Goal: Task Accomplishment & Management: Manage account settings

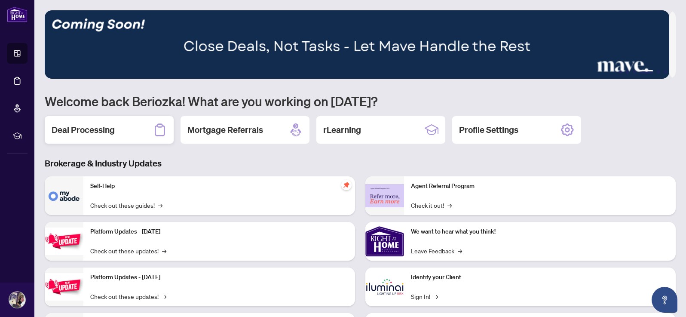
click at [101, 138] on div "Deal Processing" at bounding box center [109, 130] width 129 height 28
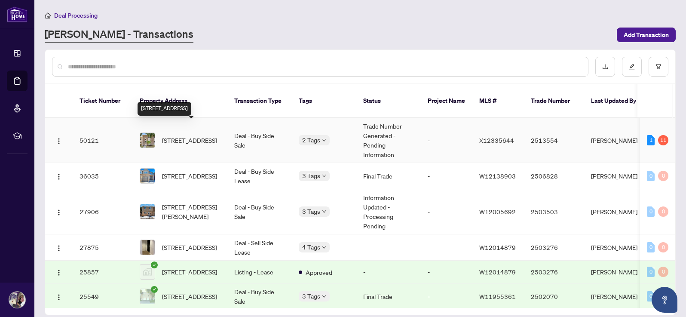
click at [207, 135] on span "[STREET_ADDRESS]" at bounding box center [189, 139] width 55 height 9
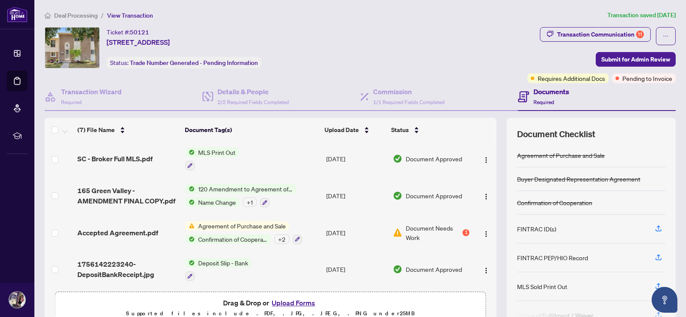
scroll to position [112, 0]
click at [627, 34] on div "Transaction Communication 11" at bounding box center [600, 35] width 87 height 14
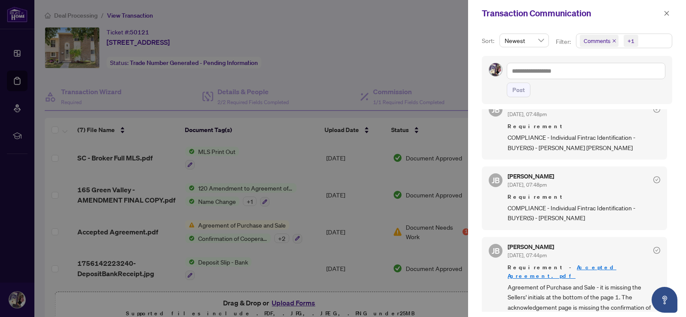
scroll to position [741, 0]
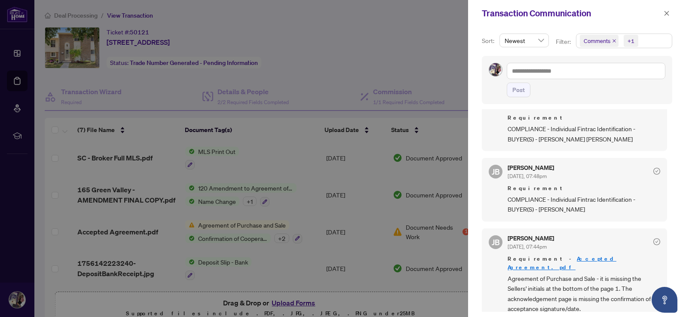
click at [572, 259] on link "Accepted Agreement.pdf" at bounding box center [562, 263] width 109 height 16
click at [613, 39] on icon "close" at bounding box center [614, 41] width 4 height 4
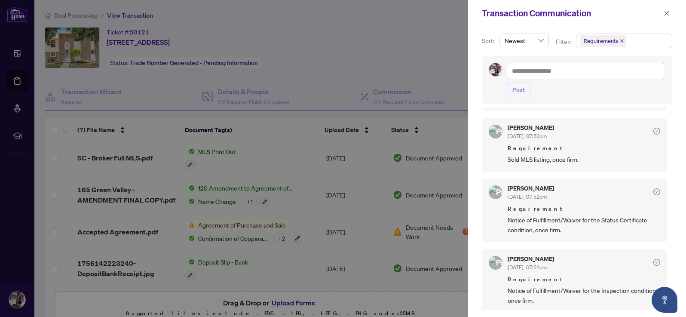
scroll to position [0, 0]
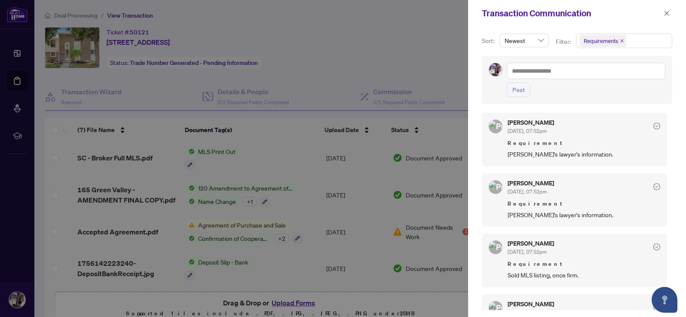
click at [621, 40] on icon "close" at bounding box center [622, 41] width 4 height 4
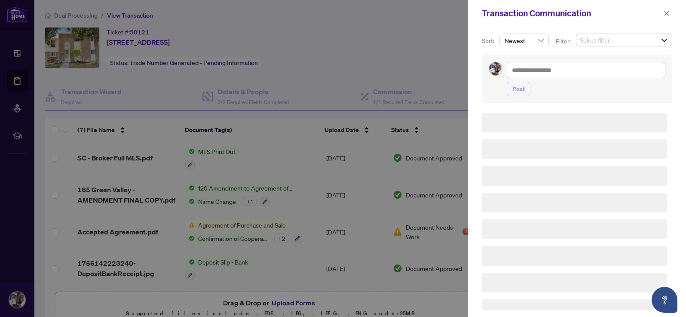
click at [621, 40] on span "Select filter" at bounding box center [624, 40] width 95 height 12
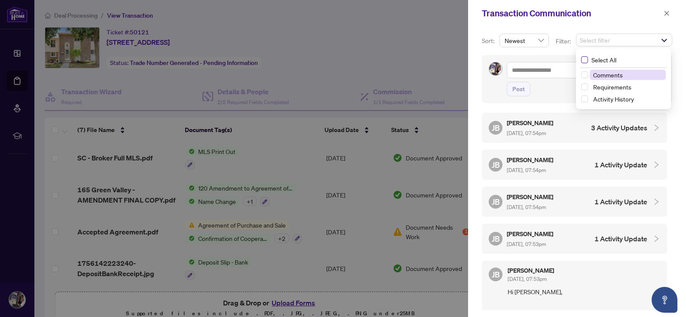
click at [615, 61] on span "Select All" at bounding box center [604, 59] width 32 height 9
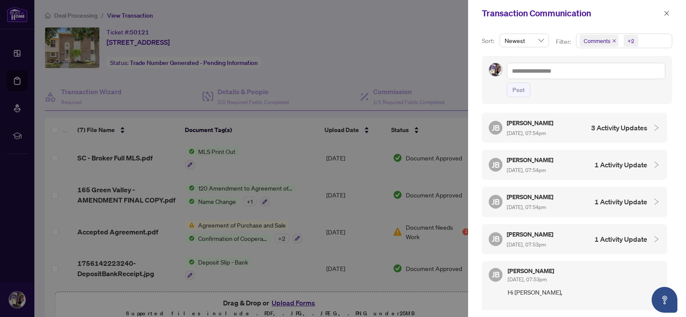
click at [556, 103] on div "Post" at bounding box center [577, 80] width 191 height 48
click at [653, 130] on icon "collapsed" at bounding box center [657, 128] width 8 height 8
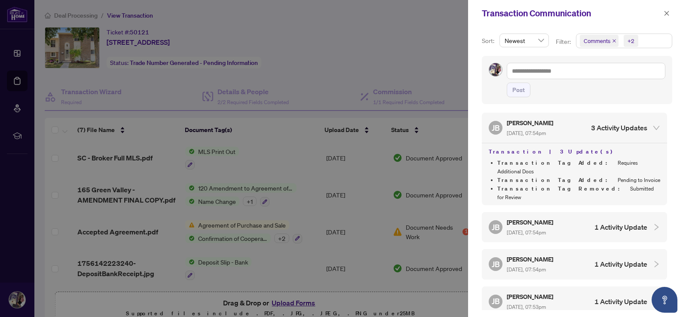
click at [299, 191] on div at bounding box center [343, 158] width 686 height 317
click at [667, 11] on icon "close" at bounding box center [667, 13] width 6 height 6
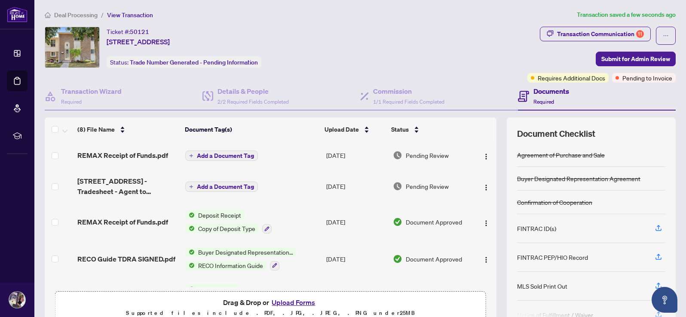
scroll to position [0, 0]
click at [641, 80] on span "Pending to Invoice" at bounding box center [648, 78] width 50 height 9
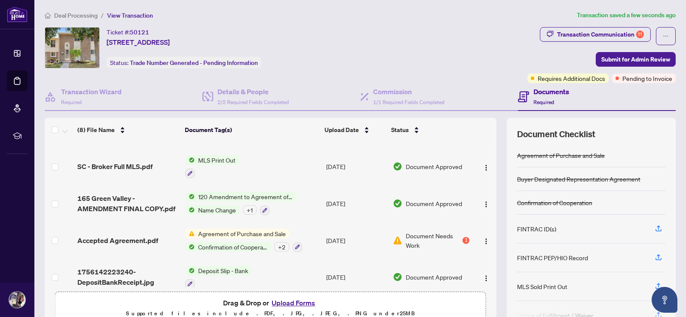
scroll to position [140, 0]
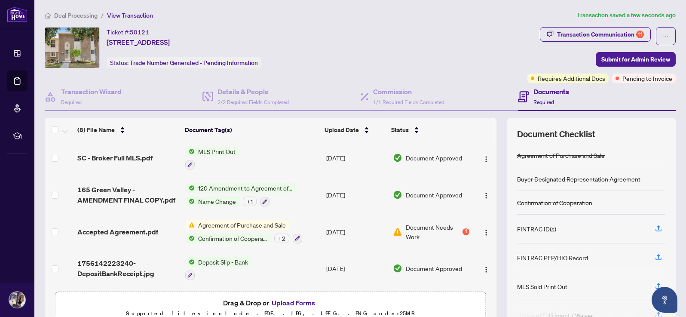
click at [424, 228] on span "Document Needs Work" at bounding box center [433, 231] width 55 height 19
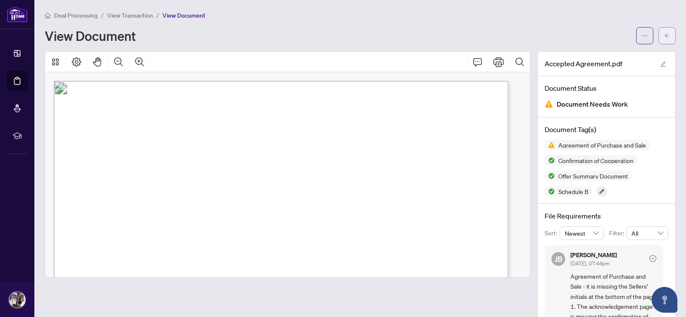
click at [665, 36] on icon "arrow-left" at bounding box center [667, 35] width 5 height 5
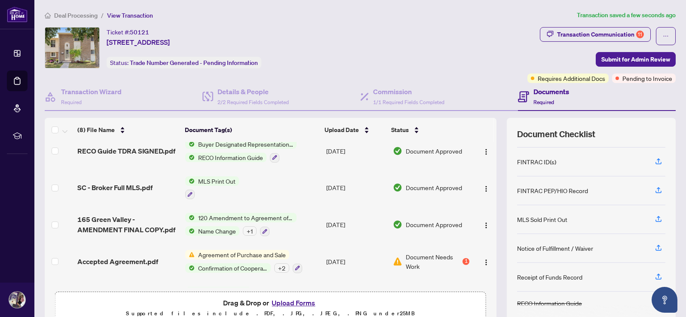
scroll to position [107, 0]
click at [316, 224] on td "120 Amendment to Agreement of Purchase and Sale Name Change + 1" at bounding box center [252, 225] width 141 height 37
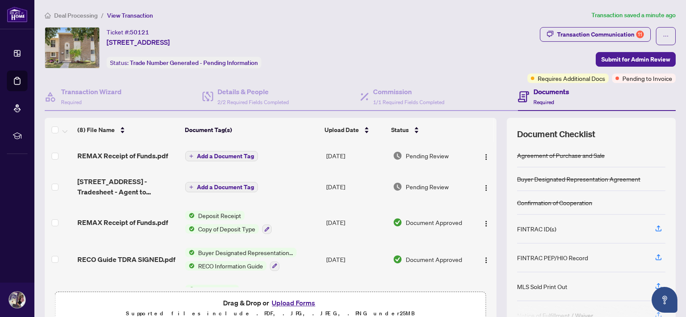
click at [269, 187] on td "Add a Document Tag" at bounding box center [252, 186] width 141 height 34
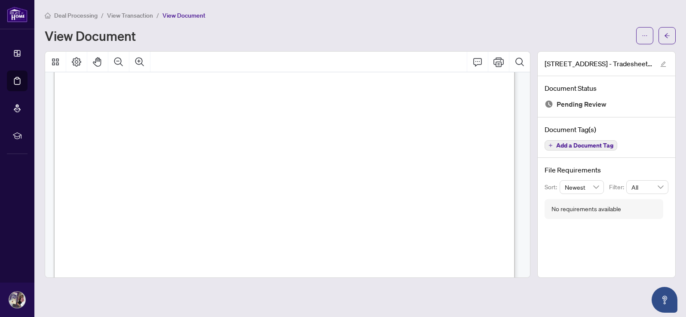
scroll to position [214, 0]
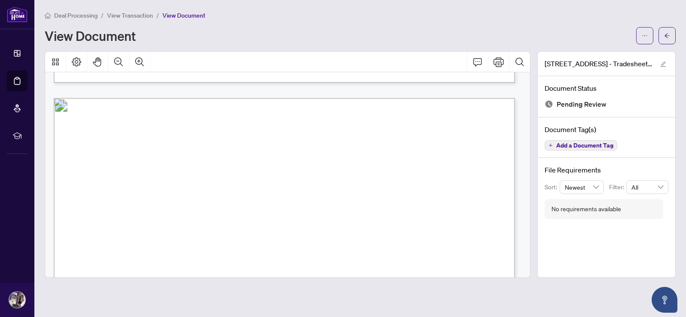
scroll to position [624, 0]
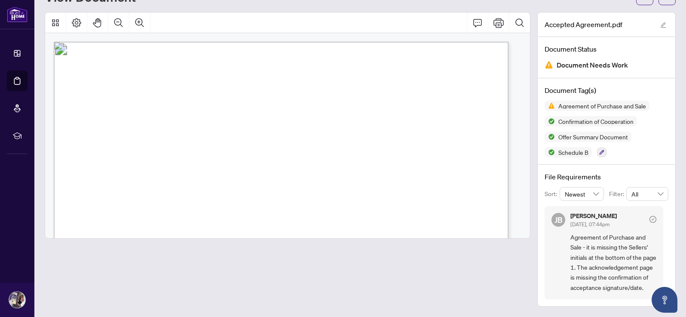
scroll to position [49, 0]
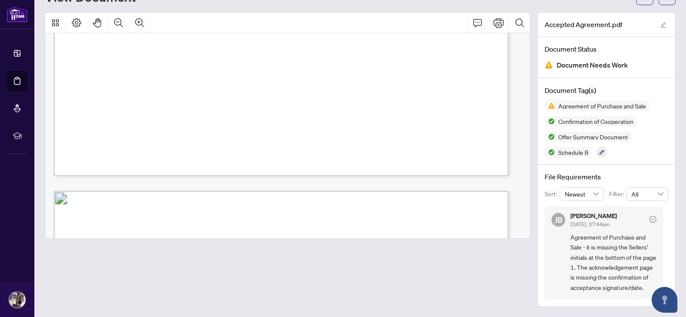
click at [402, 134] on div "Form 801 Revised 2024 Page 1 of 1 The trademarks REALTOR®, REALTORS®, MLS®, Mul…" at bounding box center [447, 96] width 787 height 1018
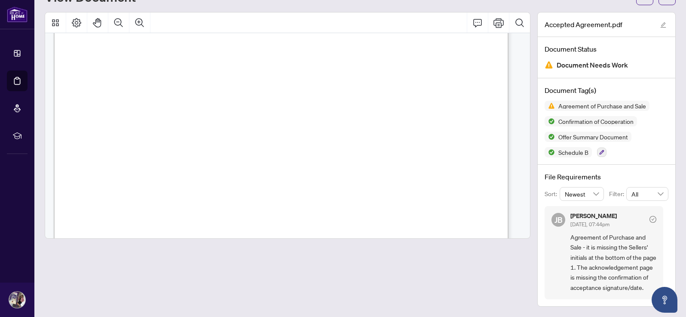
scroll to position [2020, 0]
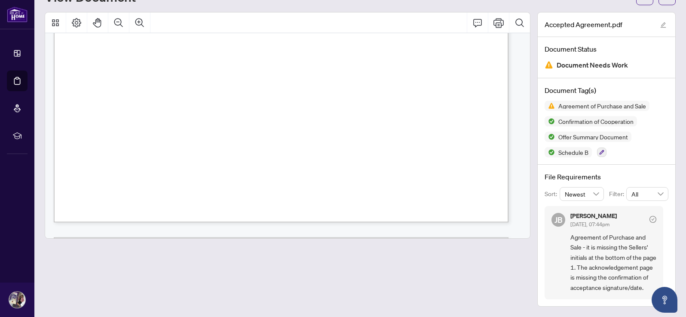
click at [410, 162] on div "Form 101 Revised 2024 Page 2 of 6 © 2025, Ontario Real Estate Association (“ORE…" at bounding box center [447, 143] width 787 height 1018
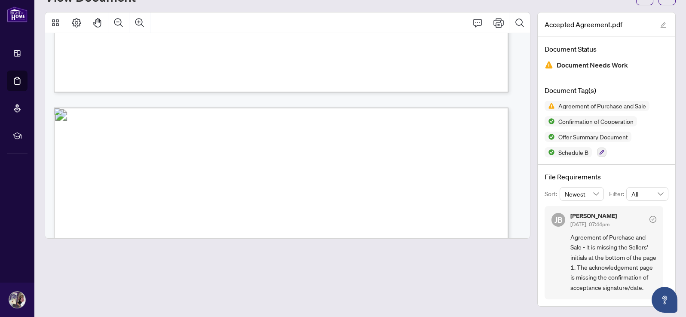
scroll to position [2219, 0]
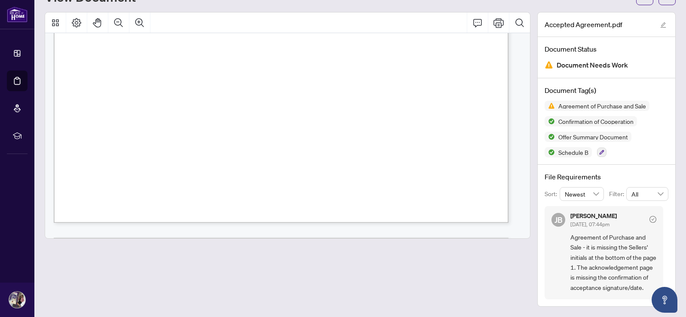
click at [410, 162] on div "Form 101 Revised 2024 Page 1 of 6 © 2025, Ontario Real Estate Association (“ORE…" at bounding box center [447, 143] width 787 height 1018
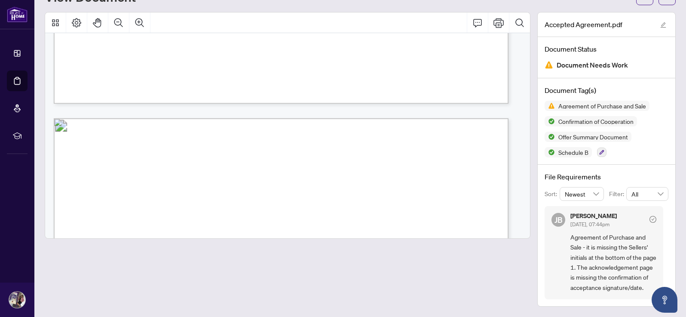
scroll to position [4198, 0]
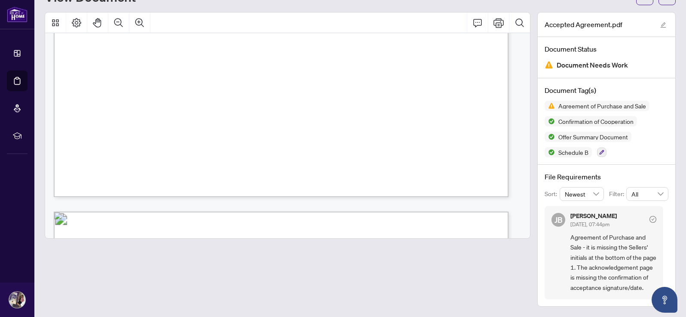
scroll to position [4040, 0]
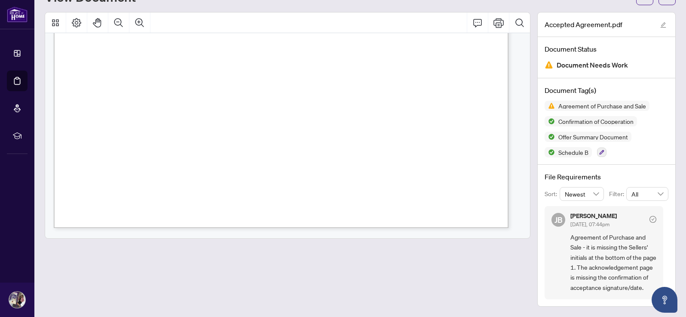
click at [394, 176] on div "Form 101 Revised 2024 Page 1 of 6 © 2025, Ontario Real Estate Association (“ORE…" at bounding box center [447, 148] width 787 height 1018
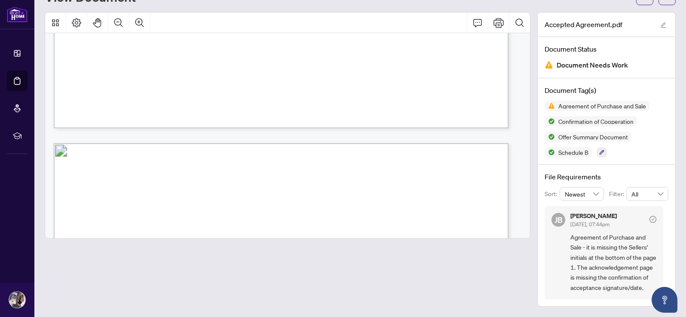
scroll to position [2922, 0]
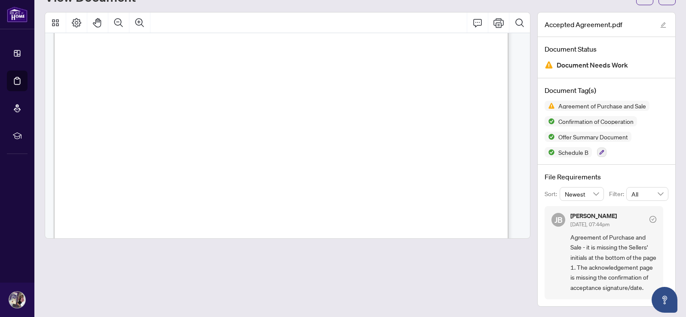
scroll to position [4380, 0]
click at [256, 171] on div "Form 101 Revised 2024 Page 5 of 6 © 2025, Ontario Real Estate Association (“ORE…" at bounding box center [447, 239] width 787 height 1018
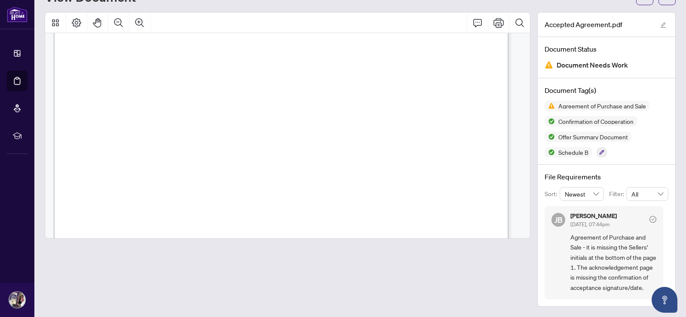
scroll to position [4389, 0]
